Goal: Check status: Check status

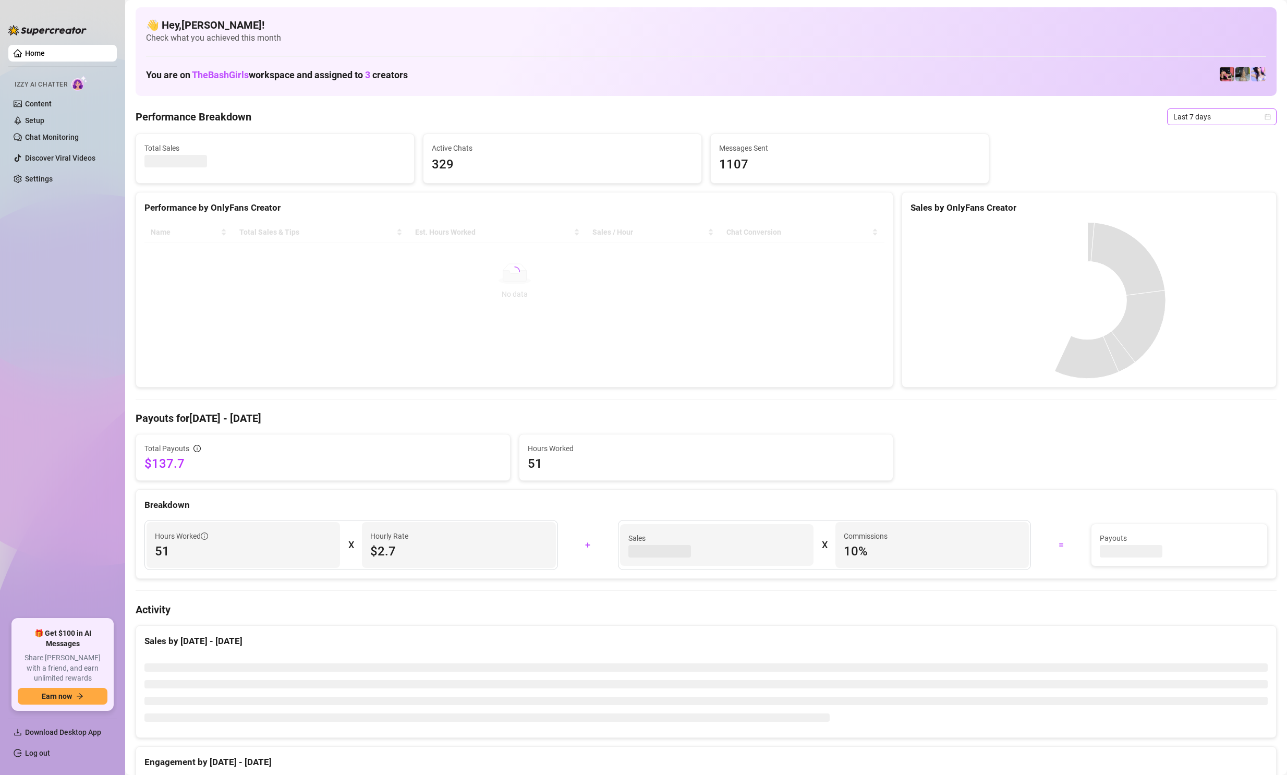
click at [1178, 118] on span "Last 7 days" at bounding box center [1222, 117] width 97 height 16
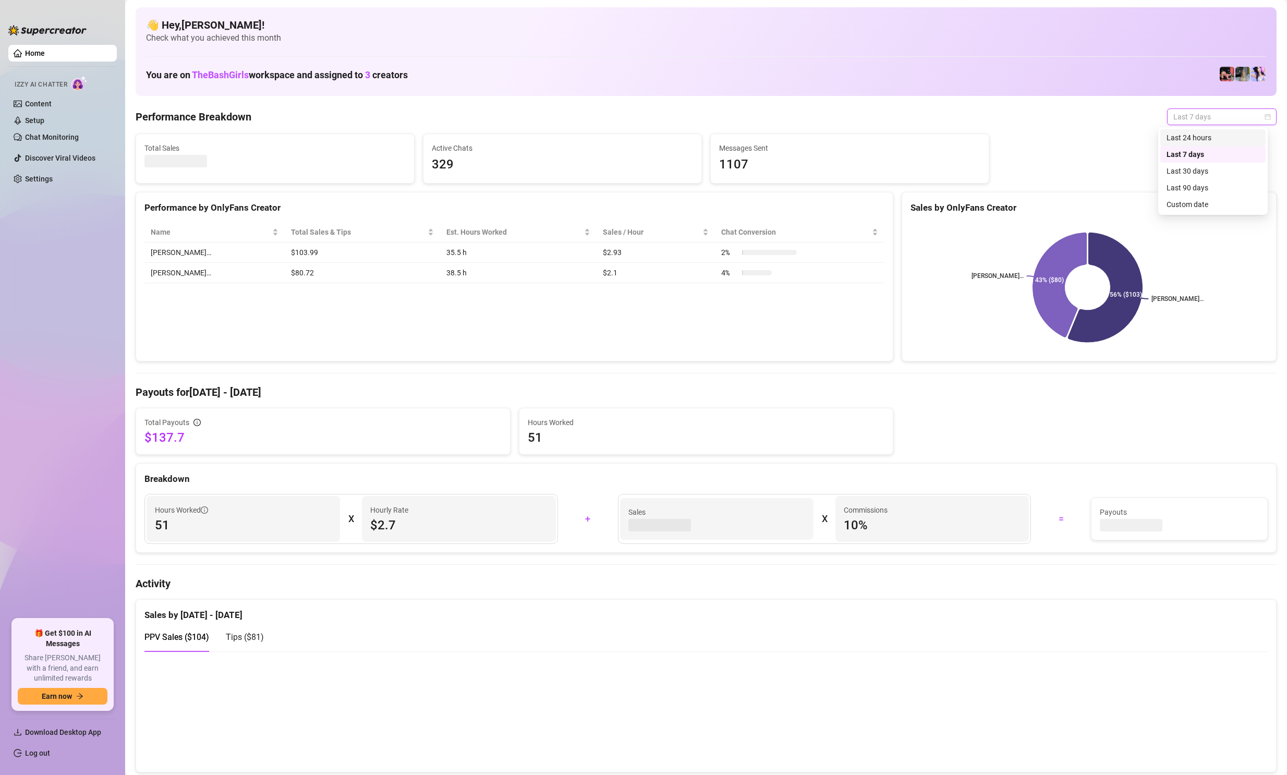
click at [1189, 132] on div "Last 24 hours" at bounding box center [1213, 137] width 93 height 11
click at [1200, 120] on span "Last 24 hours" at bounding box center [1222, 117] width 97 height 16
click at [1179, 209] on div "Custom date" at bounding box center [1213, 204] width 93 height 11
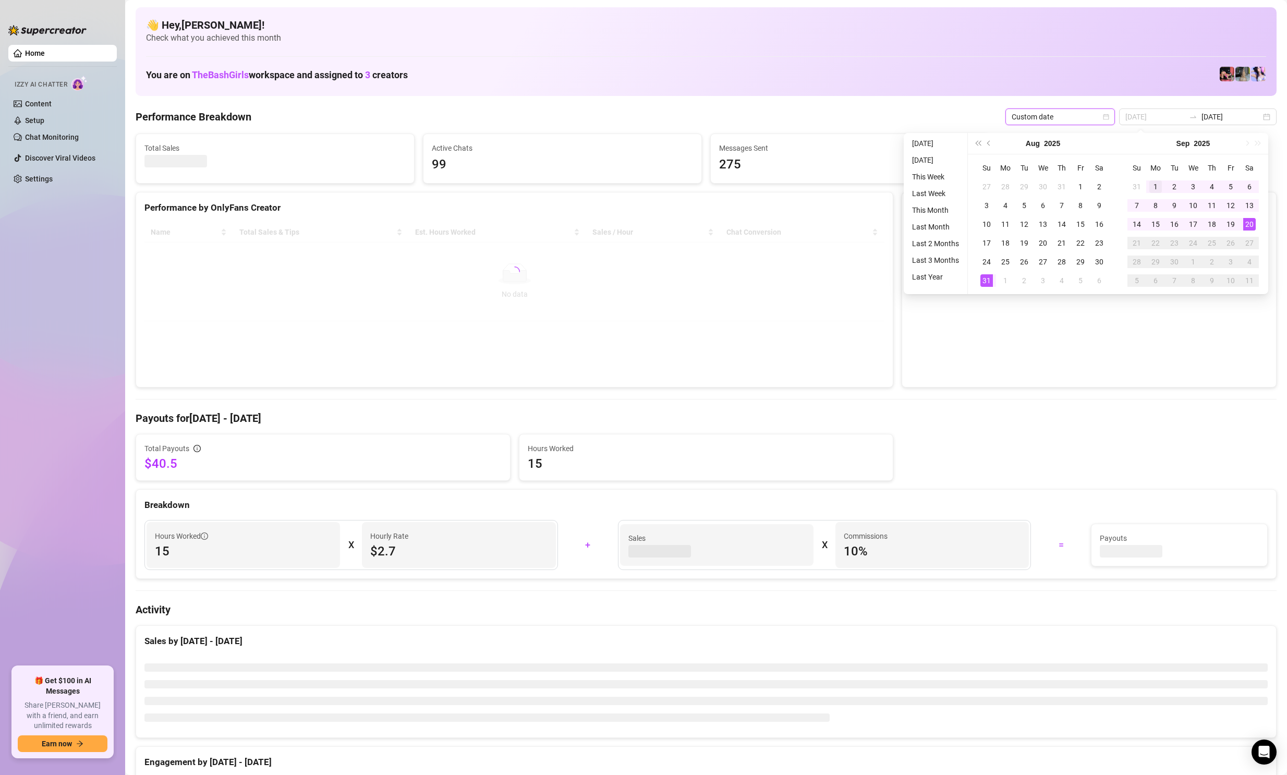
type input "[DATE]"
click at [1155, 186] on div "1" at bounding box center [1156, 186] width 13 height 13
type input "[DATE]"
click at [1252, 225] on div "20" at bounding box center [1249, 224] width 13 height 13
type input "[DATE]"
